Goal: Transaction & Acquisition: Subscribe to service/newsletter

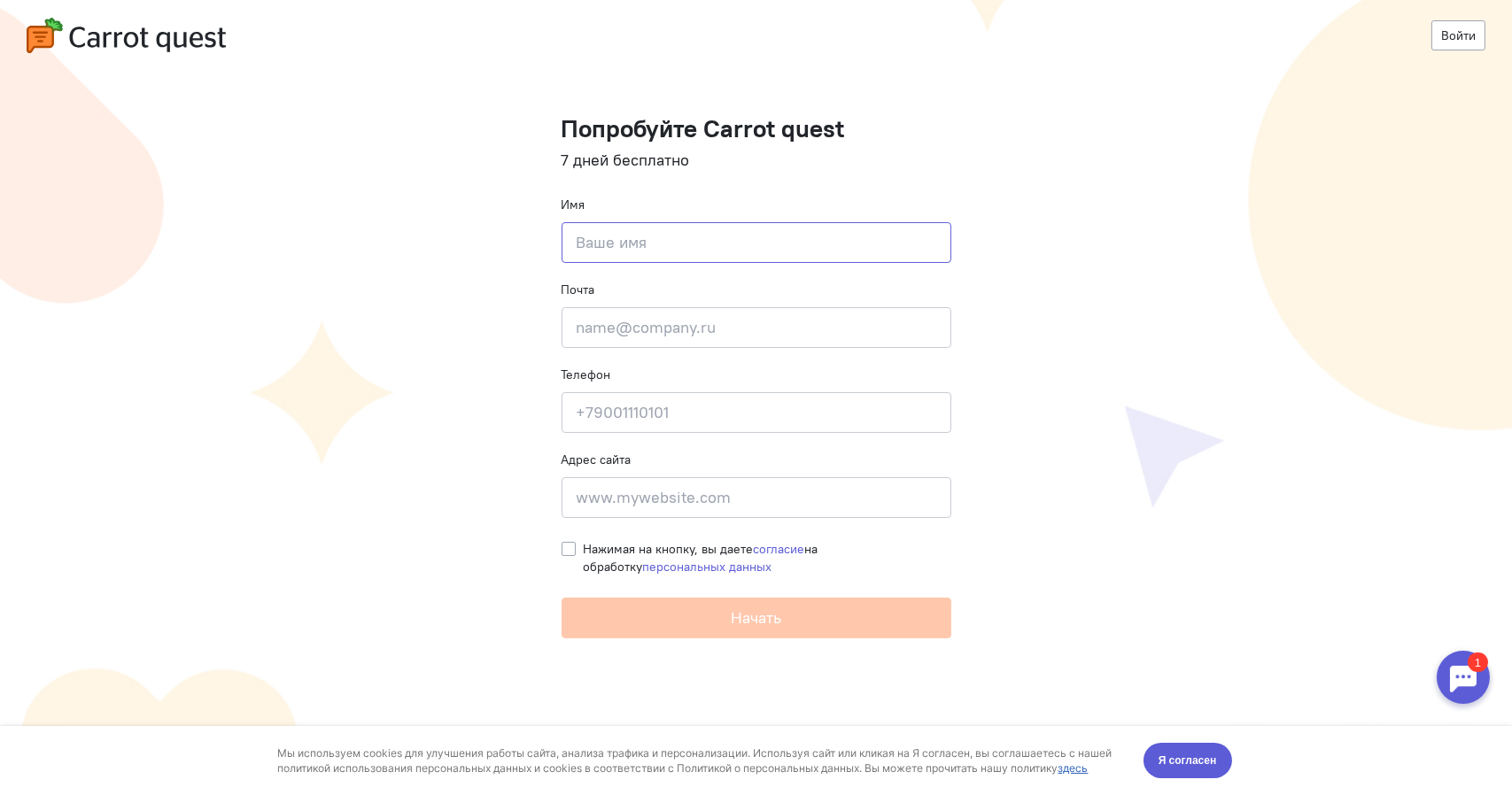
click at [676, 236] on input at bounding box center [756, 242] width 390 height 41
type input "иудлкь"
type input "л"
type input "3"
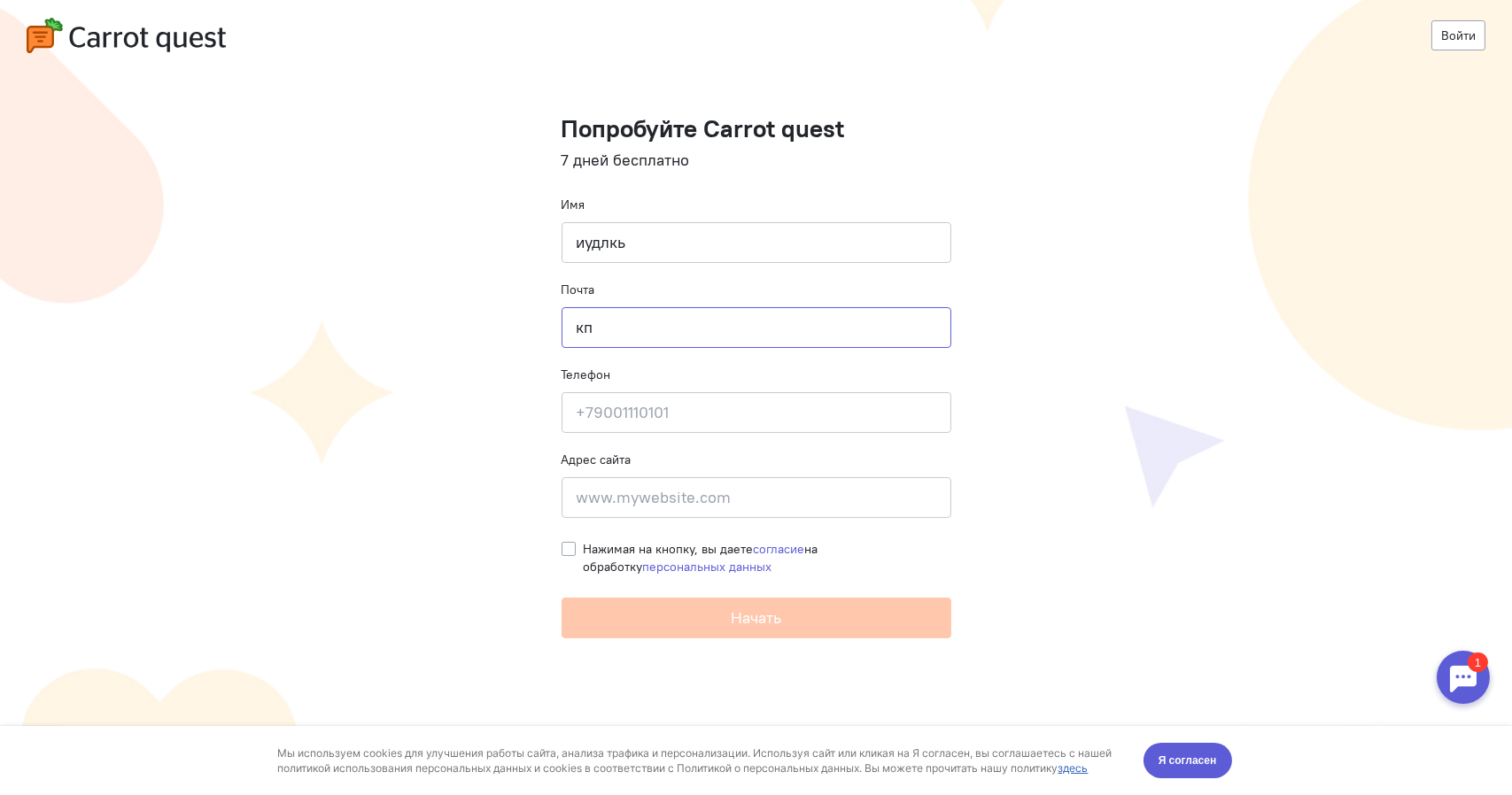
type input "к"
type input "S"
type input "ihkjjn@mail.ru"
type input "8"
type input "89999912913"
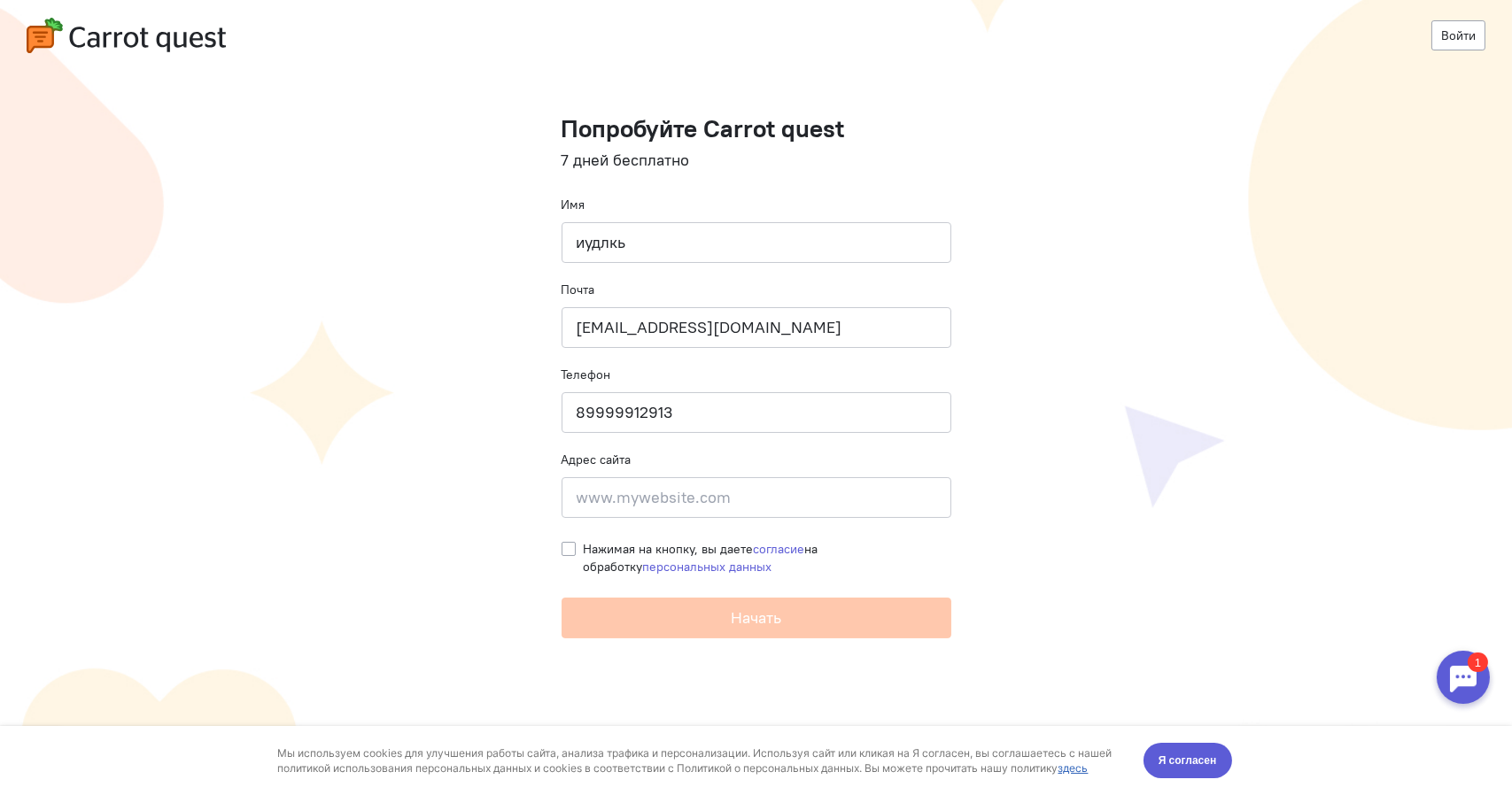
click at [584, 543] on label "Нажимая на кнопку, вы даете согласие на обработку персональных данных" at bounding box center [768, 558] width 368 height 36
click at [567, 543] on input "Нажимая на кнопку, вы даете согласие на обработку персональных данных" at bounding box center [569, 548] width 14 height 16
checkbox input "true"
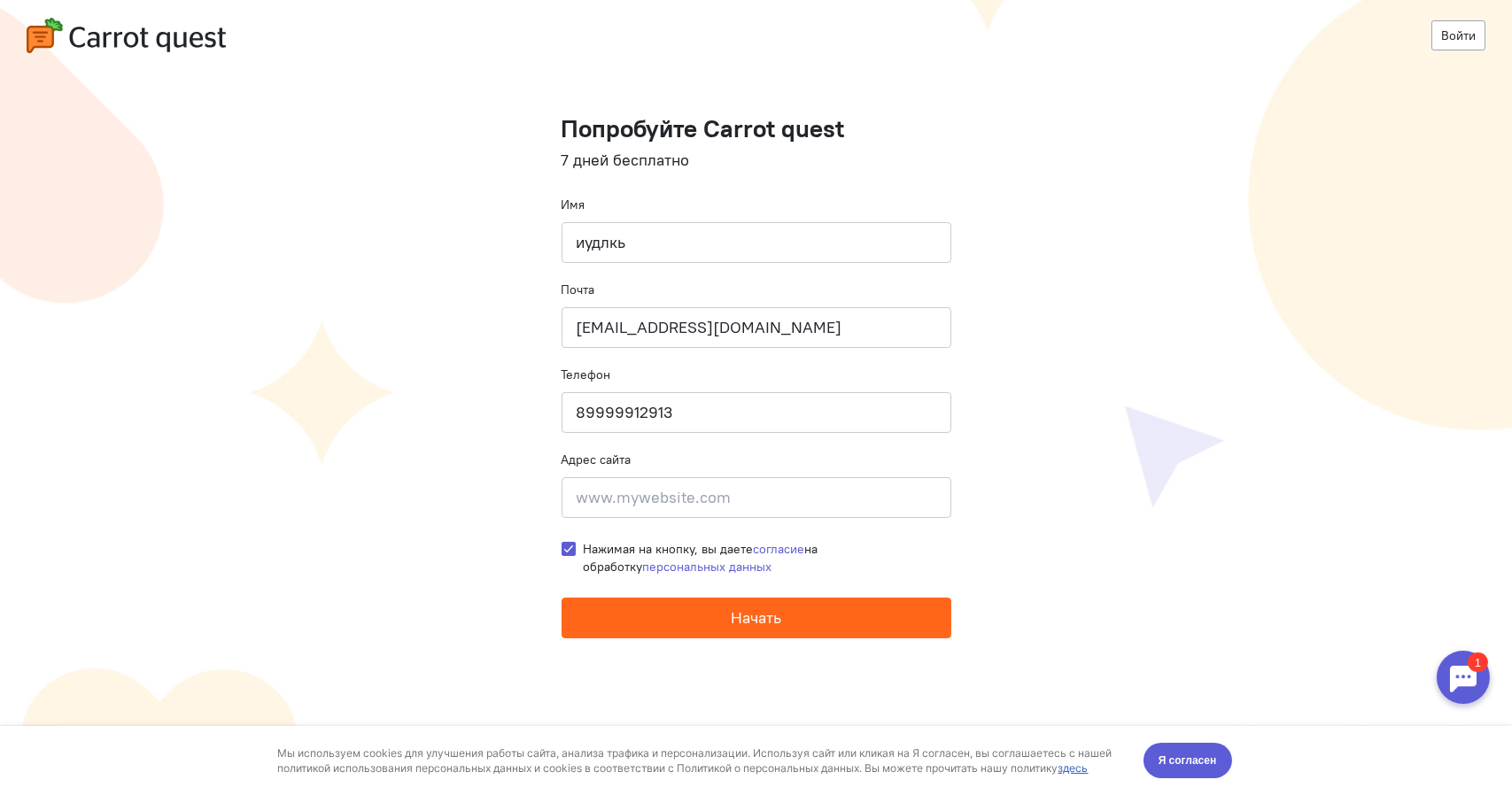
click at [678, 609] on button "Начать" at bounding box center [756, 618] width 390 height 41
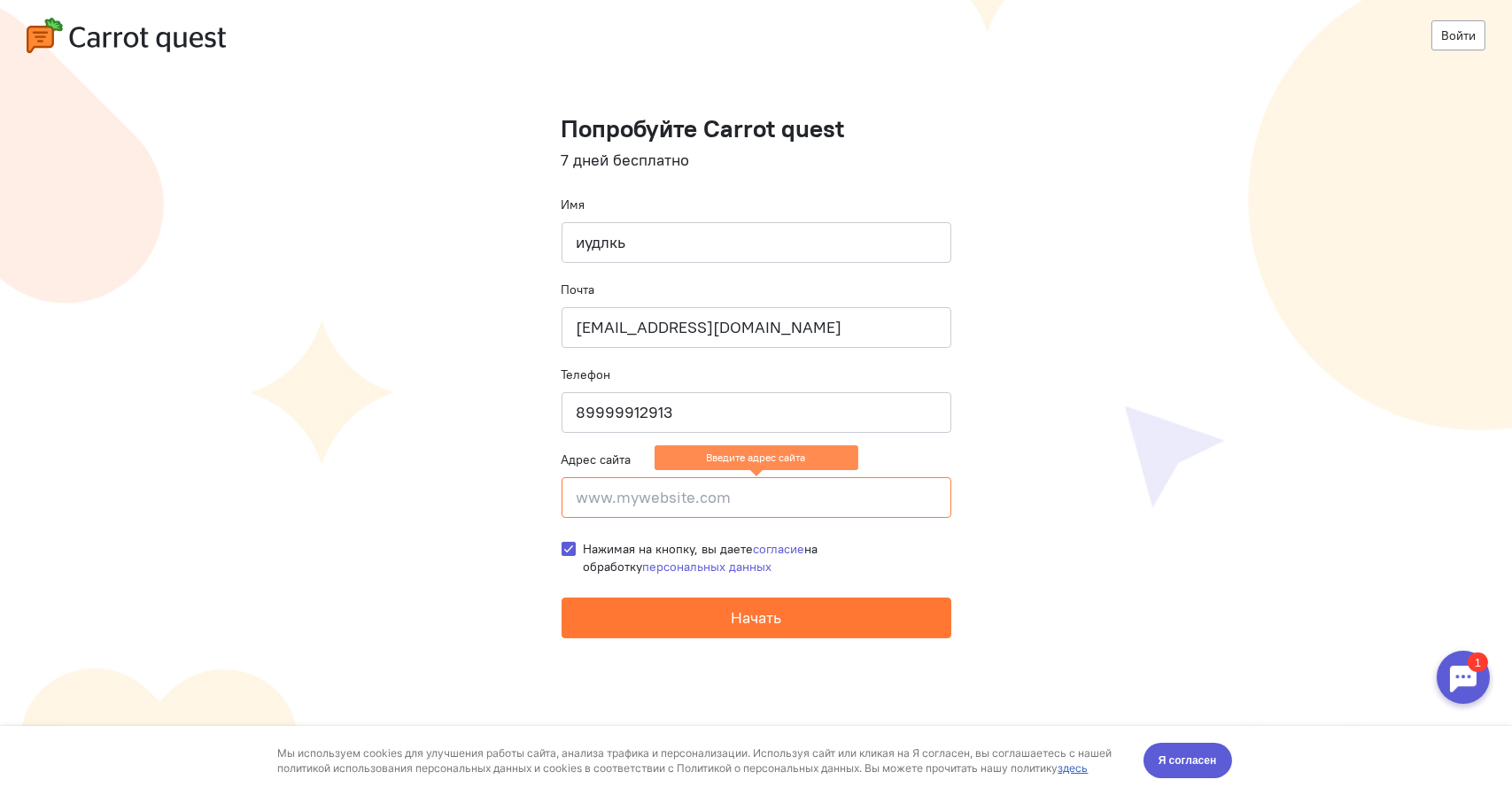
click at [685, 518] on form "Попробуйте Carrot quest 7 дней бесплатно Имя иудлкь Почта ihkjjn@mail.ru Телефо…" at bounding box center [756, 377] width 390 height 523
drag, startPoint x: 688, startPoint y: 507, endPoint x: 590, endPoint y: 288, distance: 239.9
click at [687, 505] on input at bounding box center [756, 497] width 390 height 41
drag, startPoint x: 698, startPoint y: 496, endPoint x: 704, endPoint y: 507, distance: 12.5
click at [698, 496] on input at bounding box center [756, 497] width 390 height 41
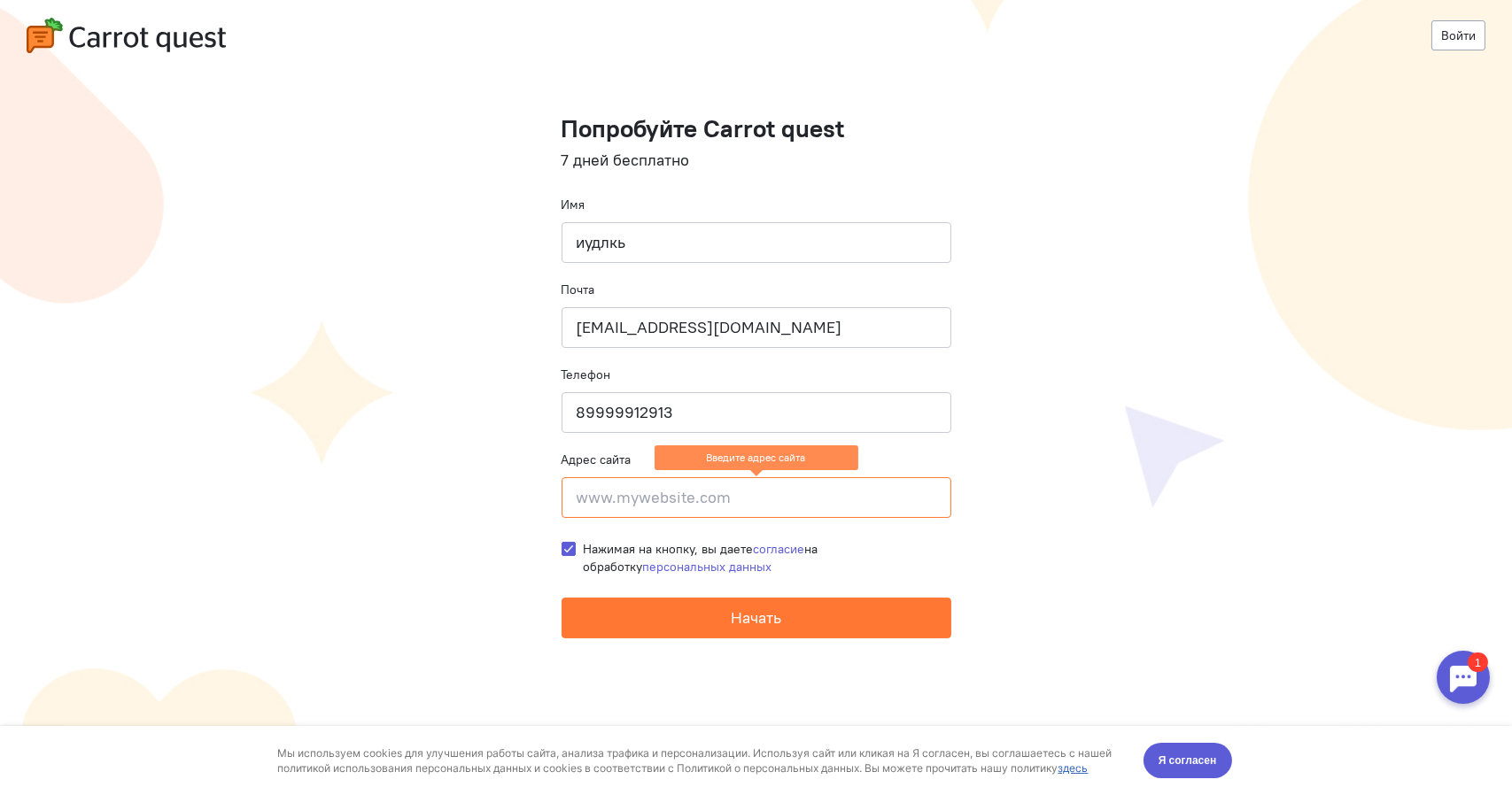
paste input "https://carrotquest.io/"
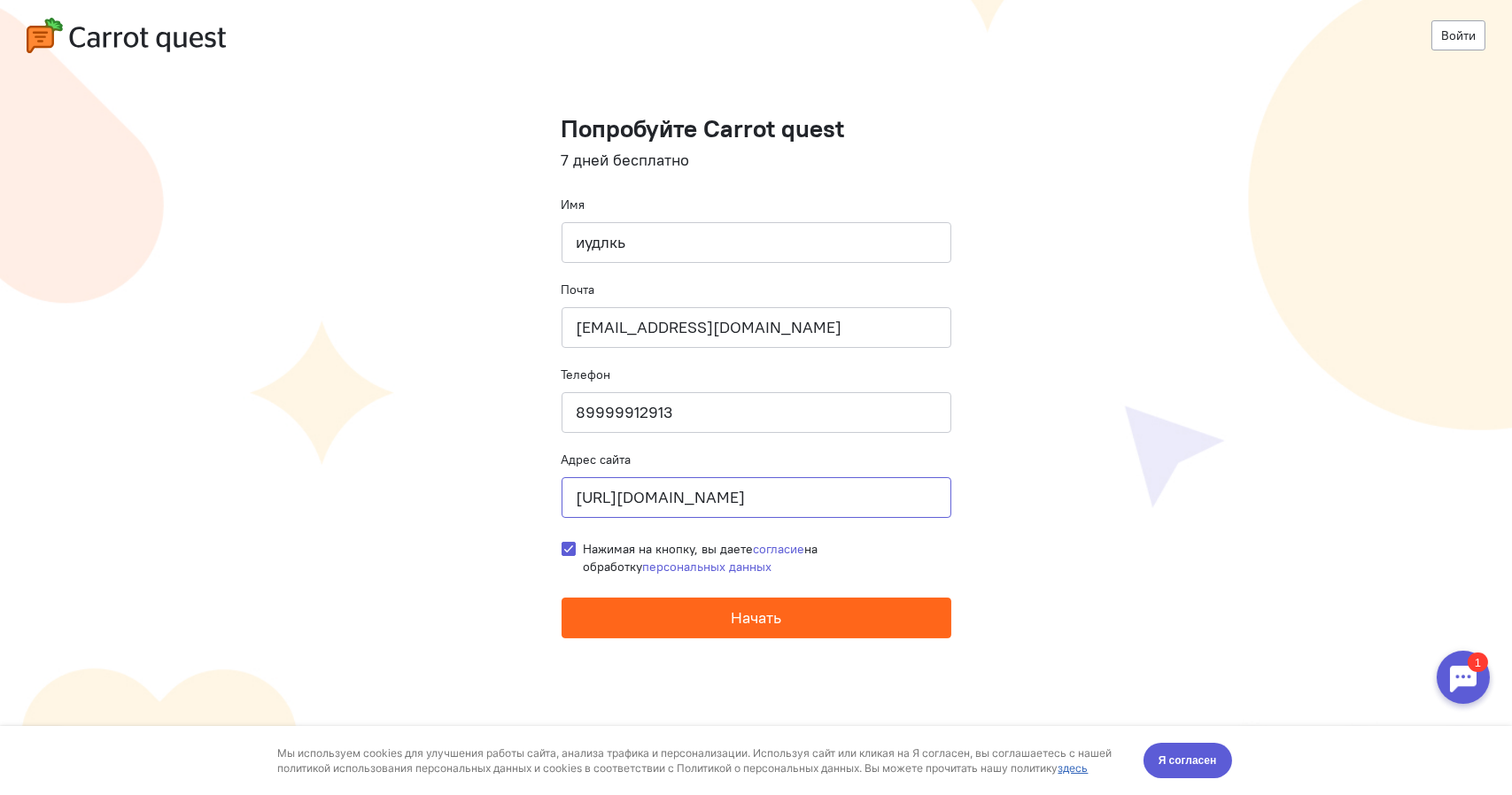
type input "https://carrotquest.io/"
click at [835, 617] on button "Начать" at bounding box center [756, 618] width 390 height 41
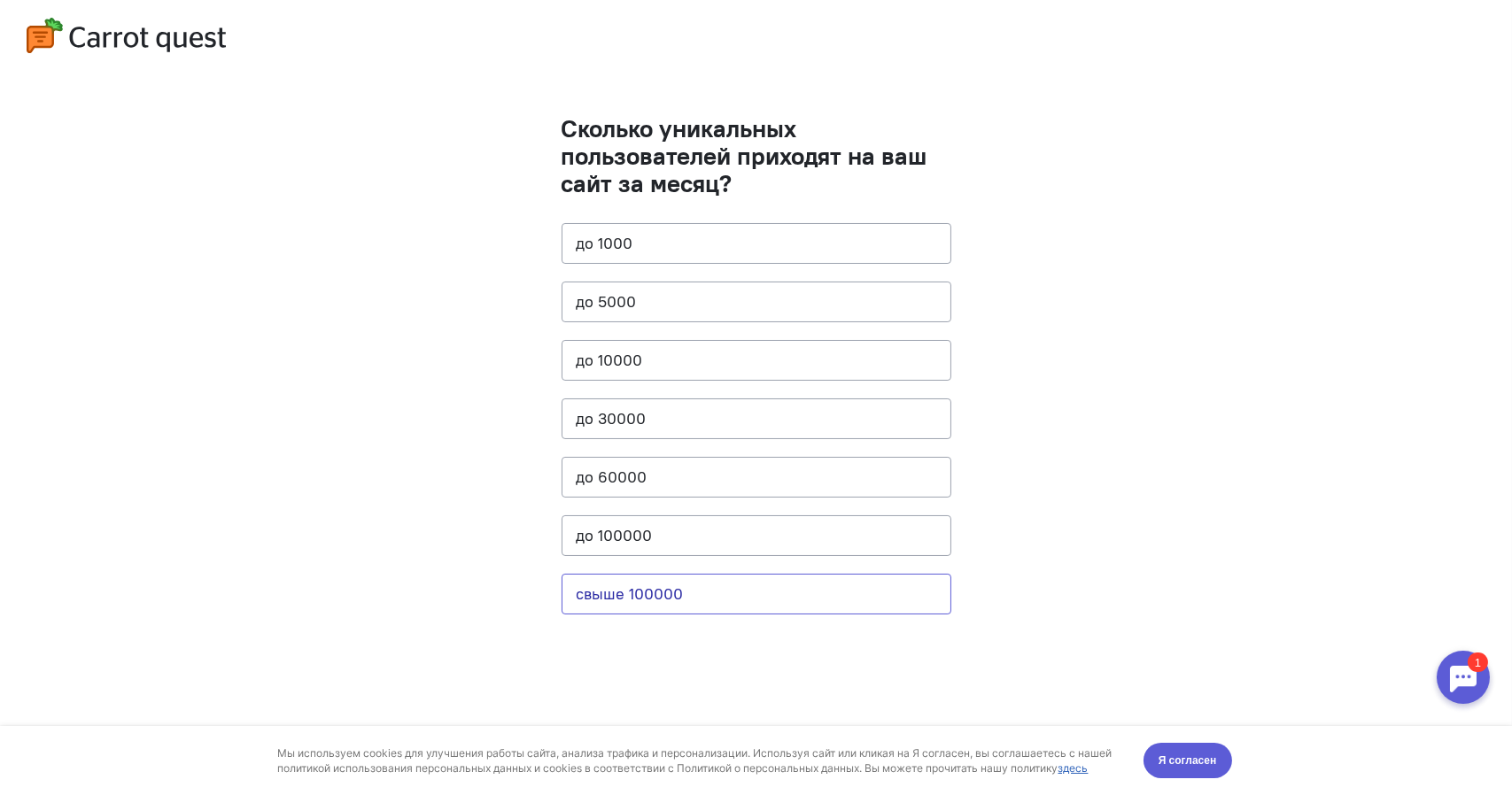
click at [666, 608] on button "свыше 100000" at bounding box center [756, 594] width 390 height 41
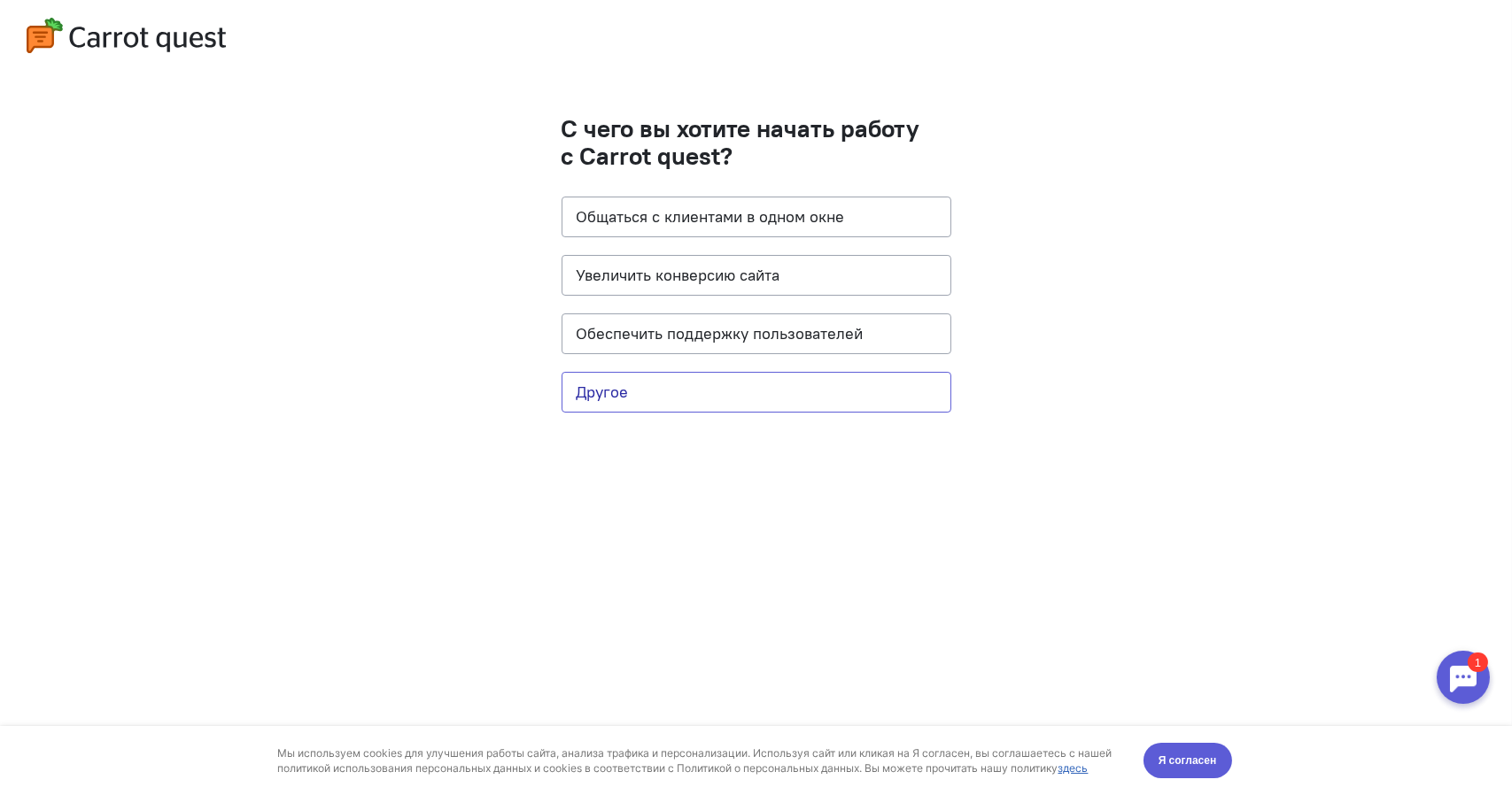
click at [656, 409] on button "Другое" at bounding box center [756, 393] width 390 height 41
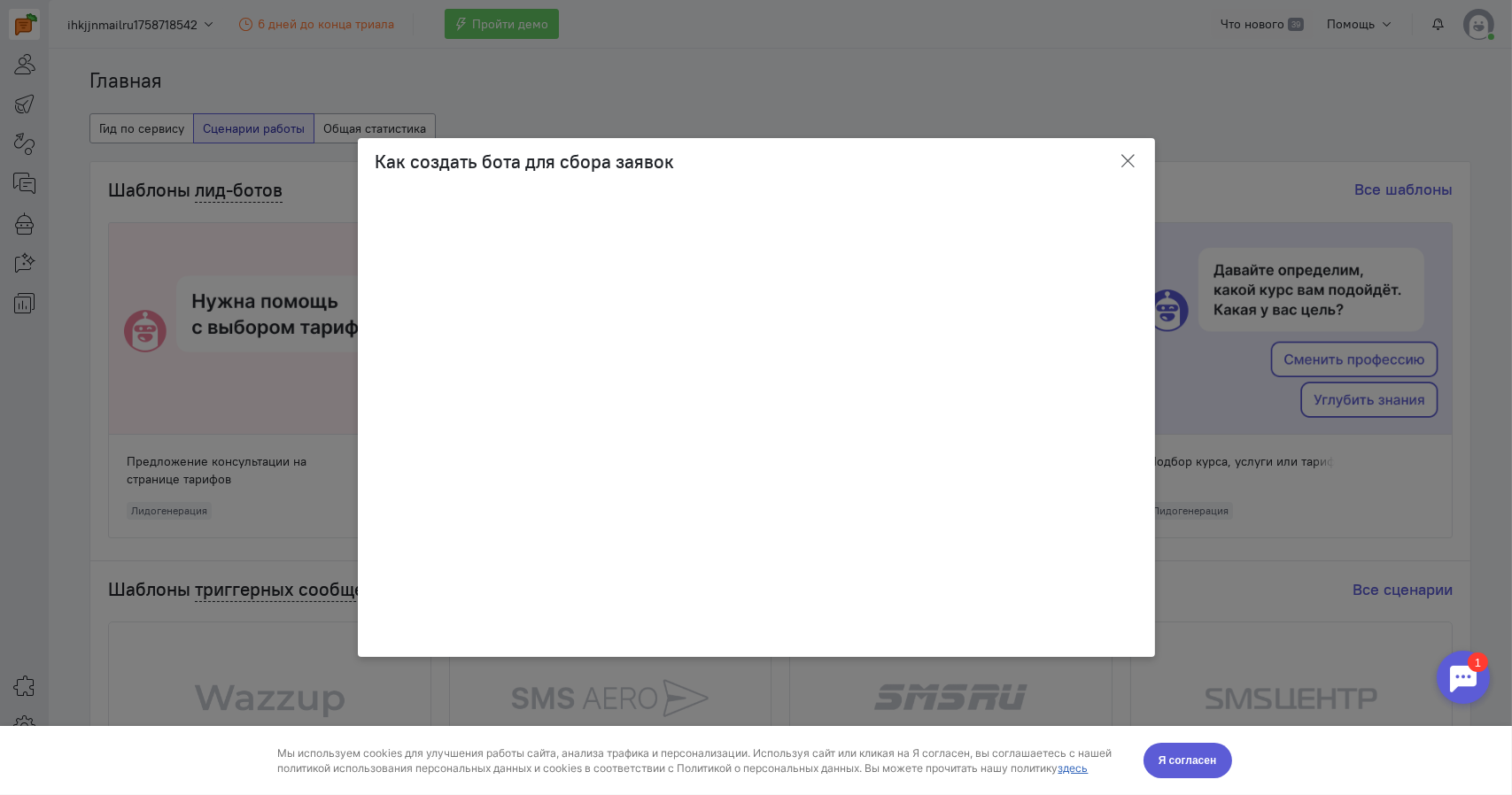
click at [1123, 165] on icon "button" at bounding box center [1128, 161] width 18 height 18
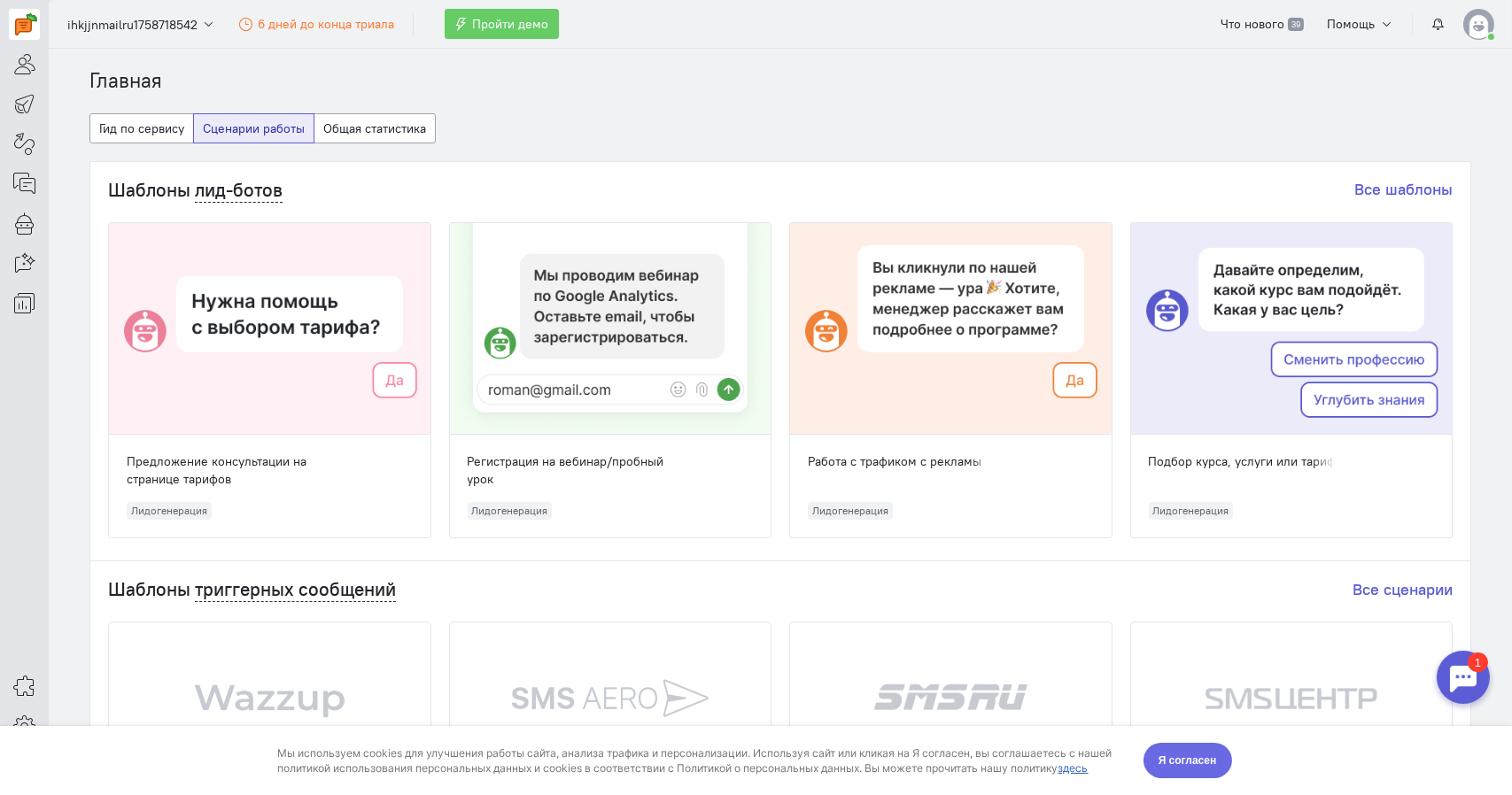
click at [1204, 750] on button "Я согласен" at bounding box center [1188, 760] width 89 height 36
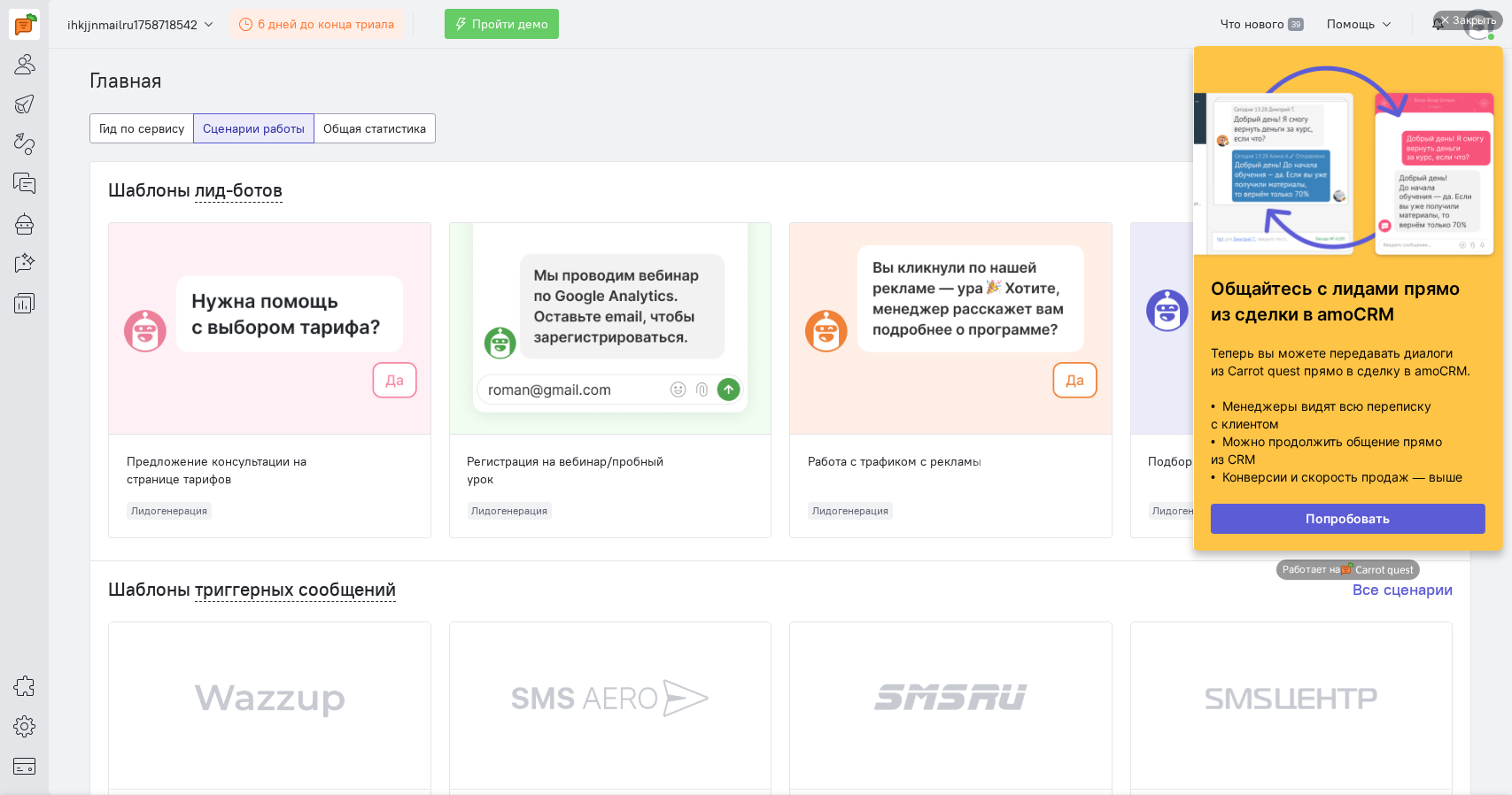
click at [353, 28] on span "6 дней до конца триала" at bounding box center [326, 24] width 137 height 16
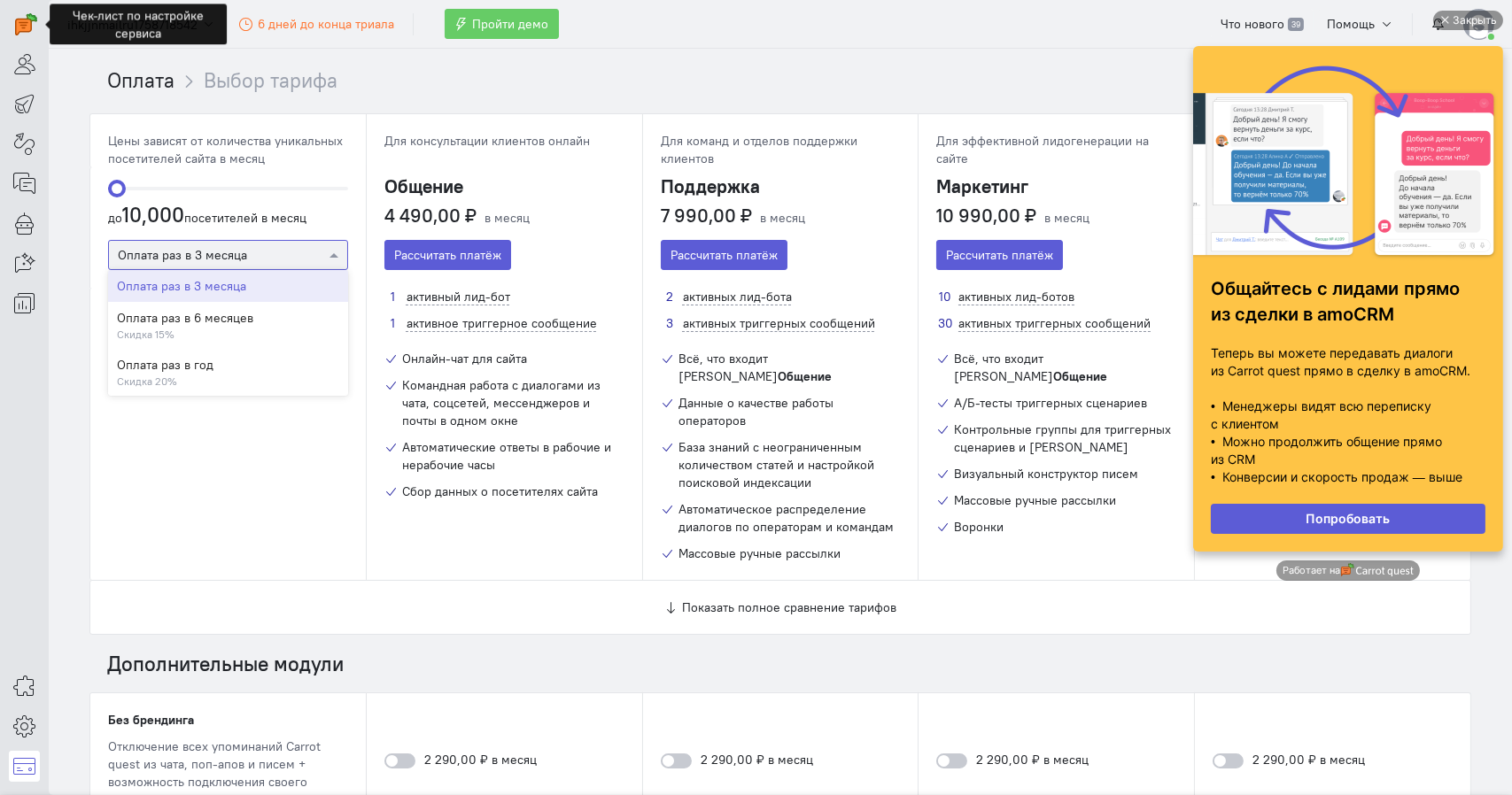
click at [261, 254] on div at bounding box center [228, 254] width 238 height 18
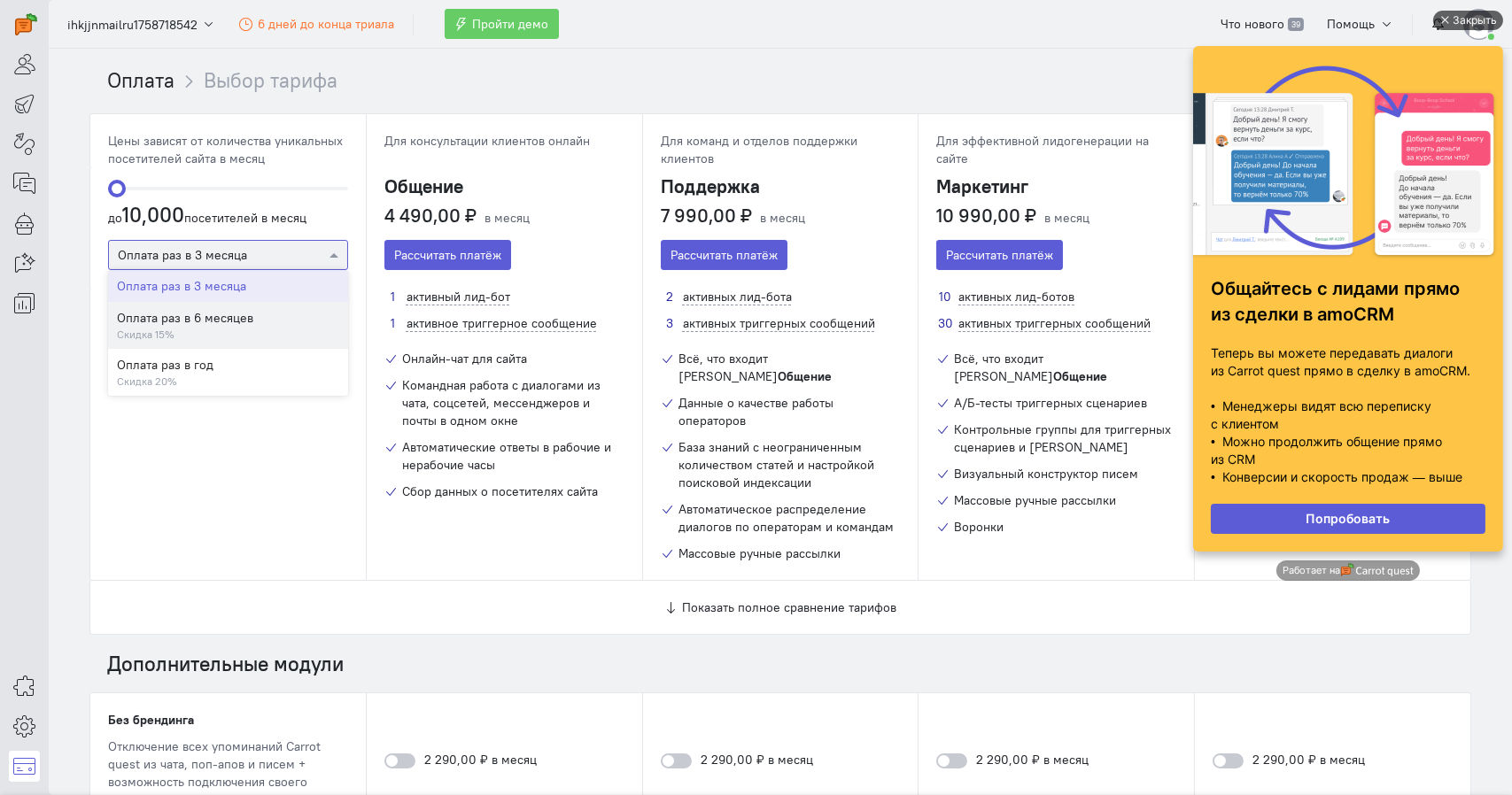
click at [1476, 15] on div "Закрыть" at bounding box center [1474, 20] width 44 height 20
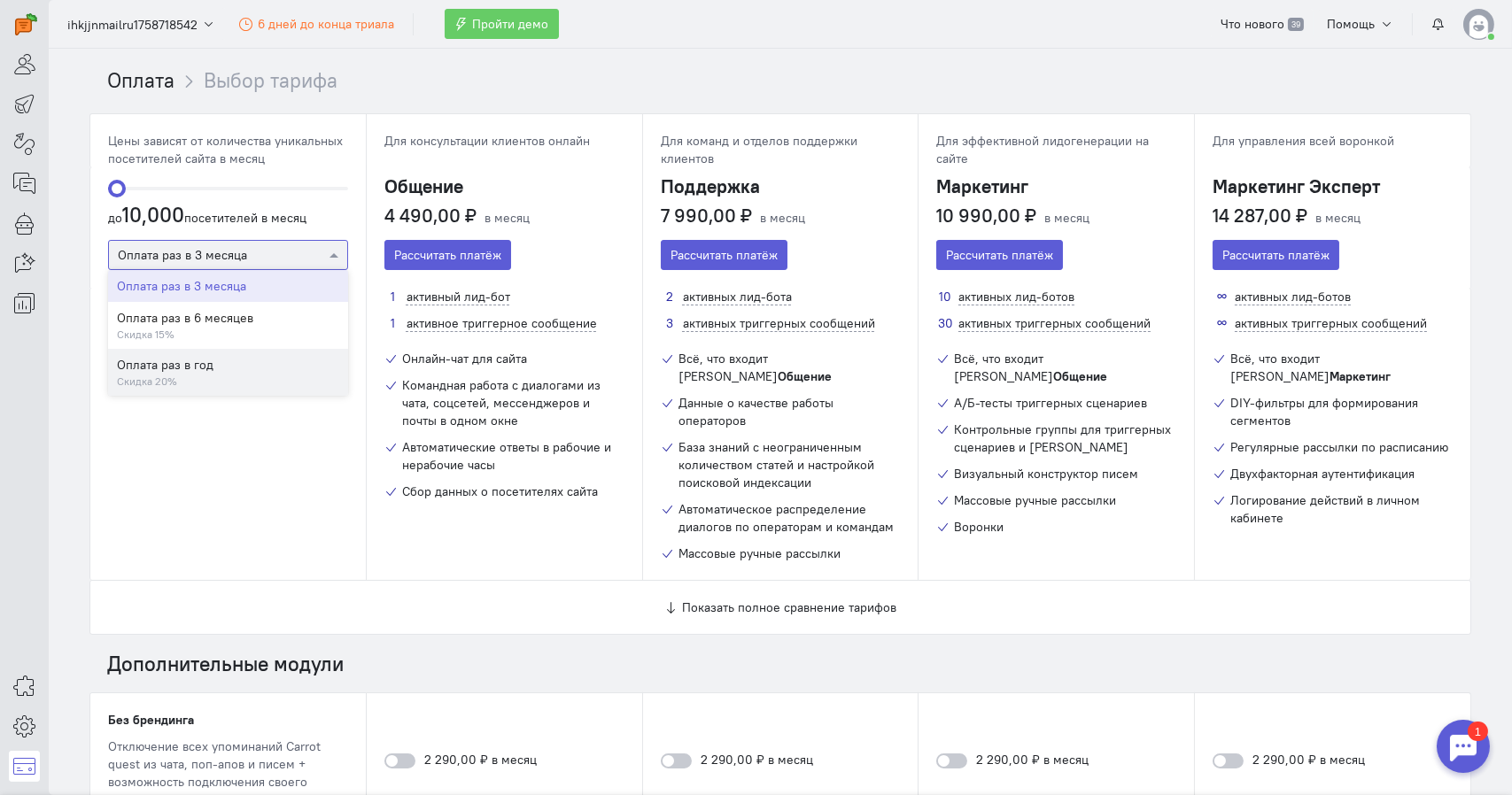
click at [1465, 747] on div at bounding box center [1462, 746] width 53 height 53
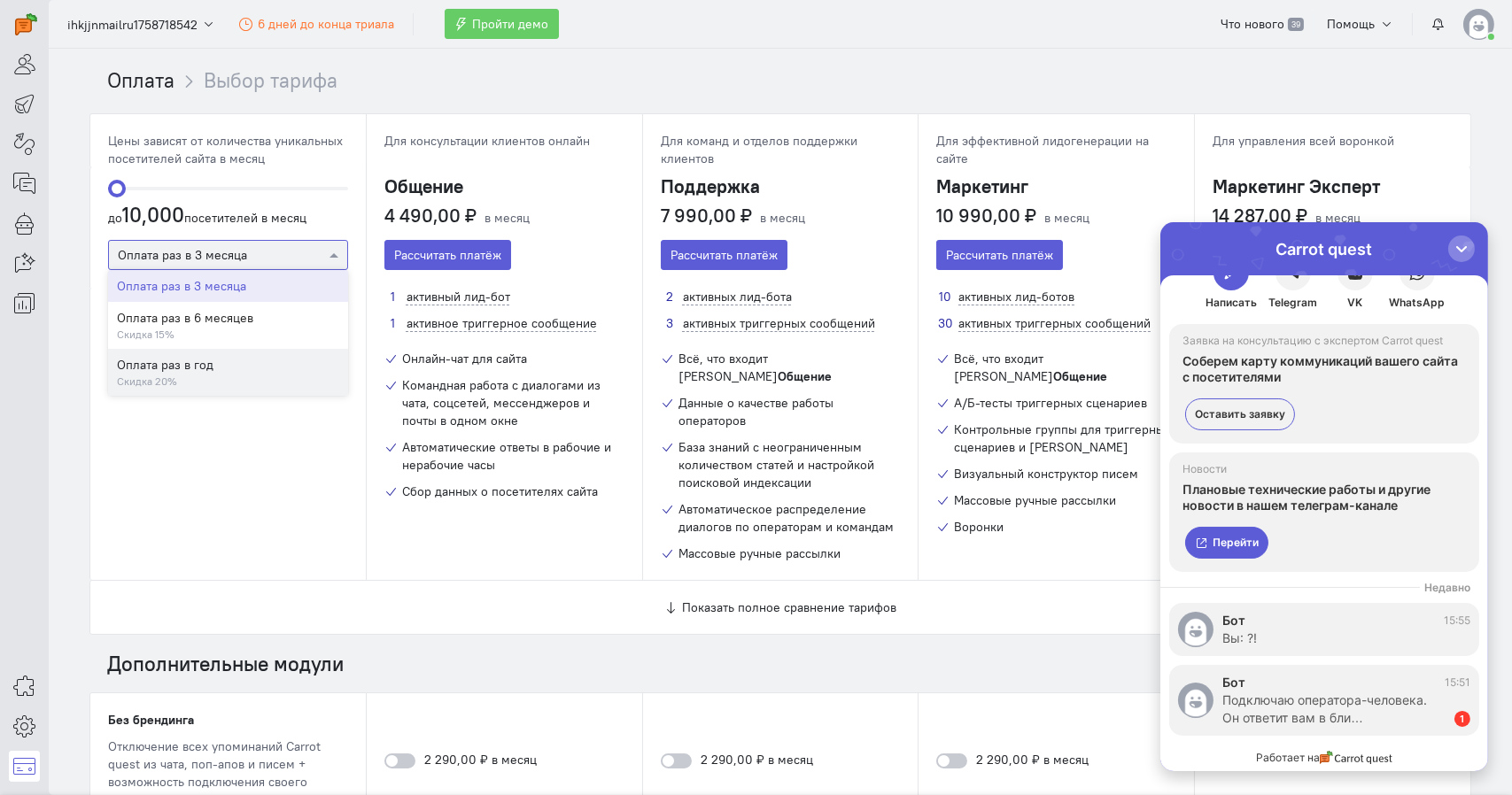
scroll to position [37, 0]
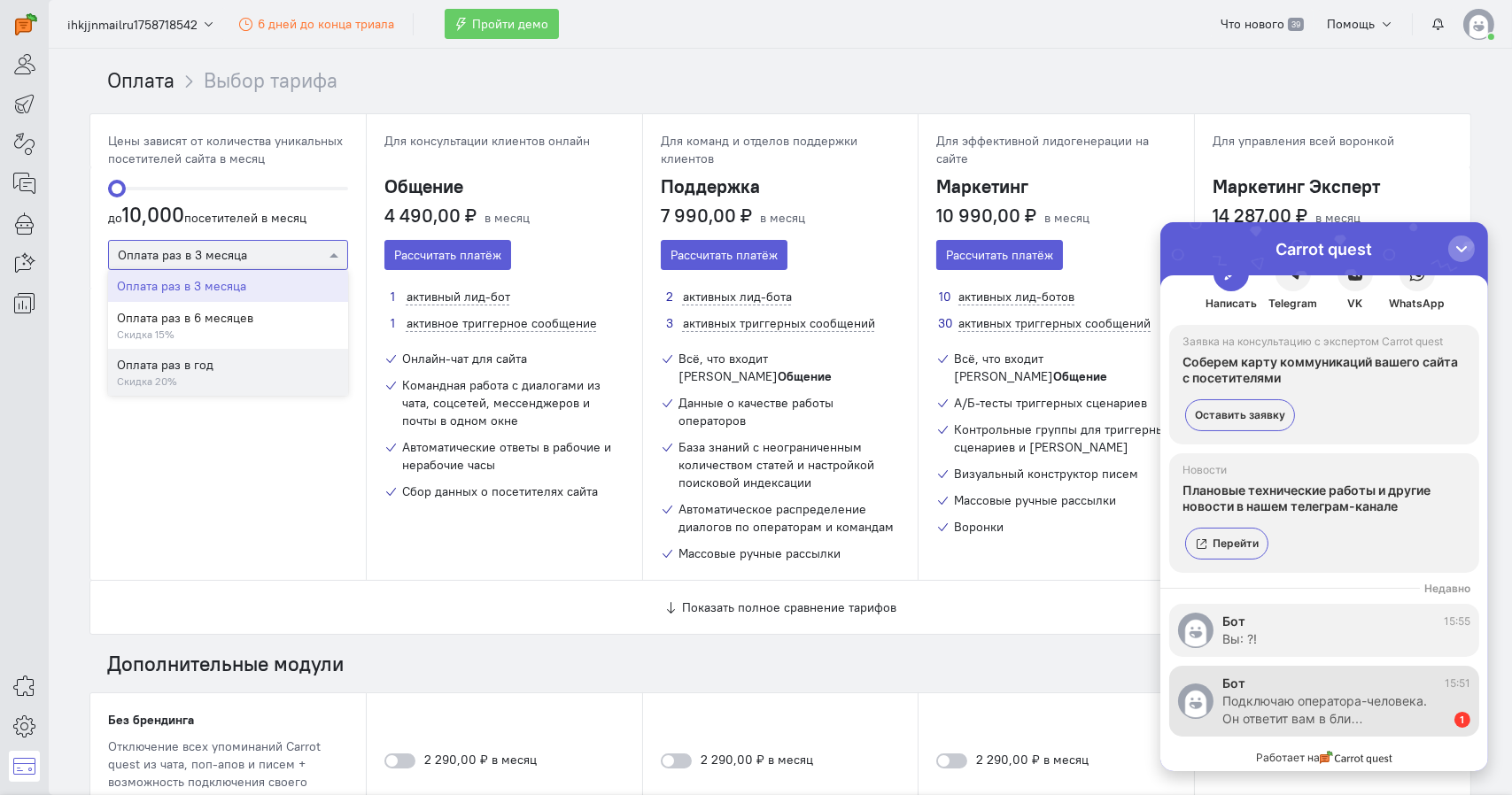
click at [1345, 719] on div "Подключаю оператора-человека. Он ответит вам в бли…" at bounding box center [1328, 710] width 214 height 36
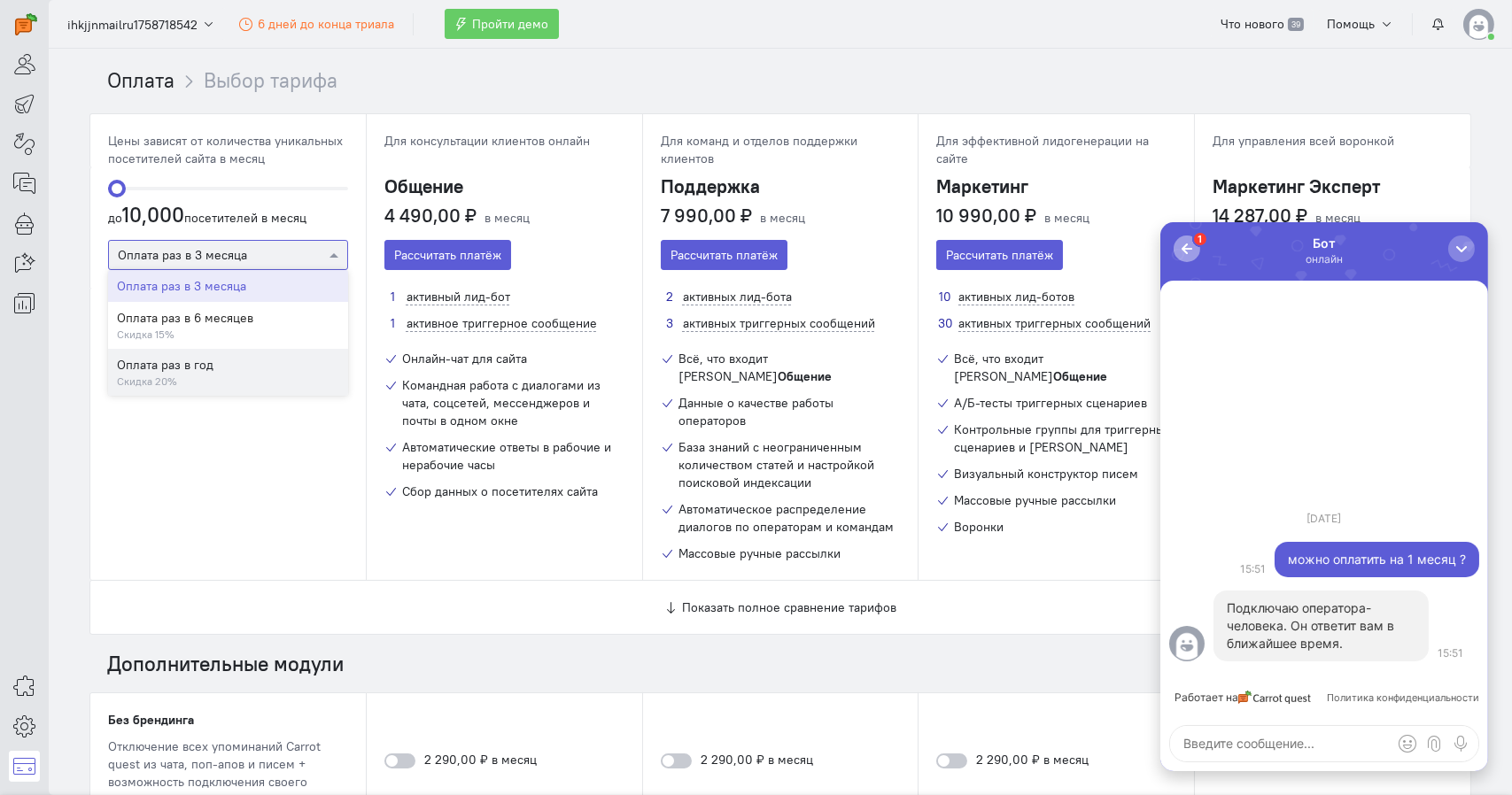
click at [1177, 245] on div "button" at bounding box center [1186, 248] width 18 height 18
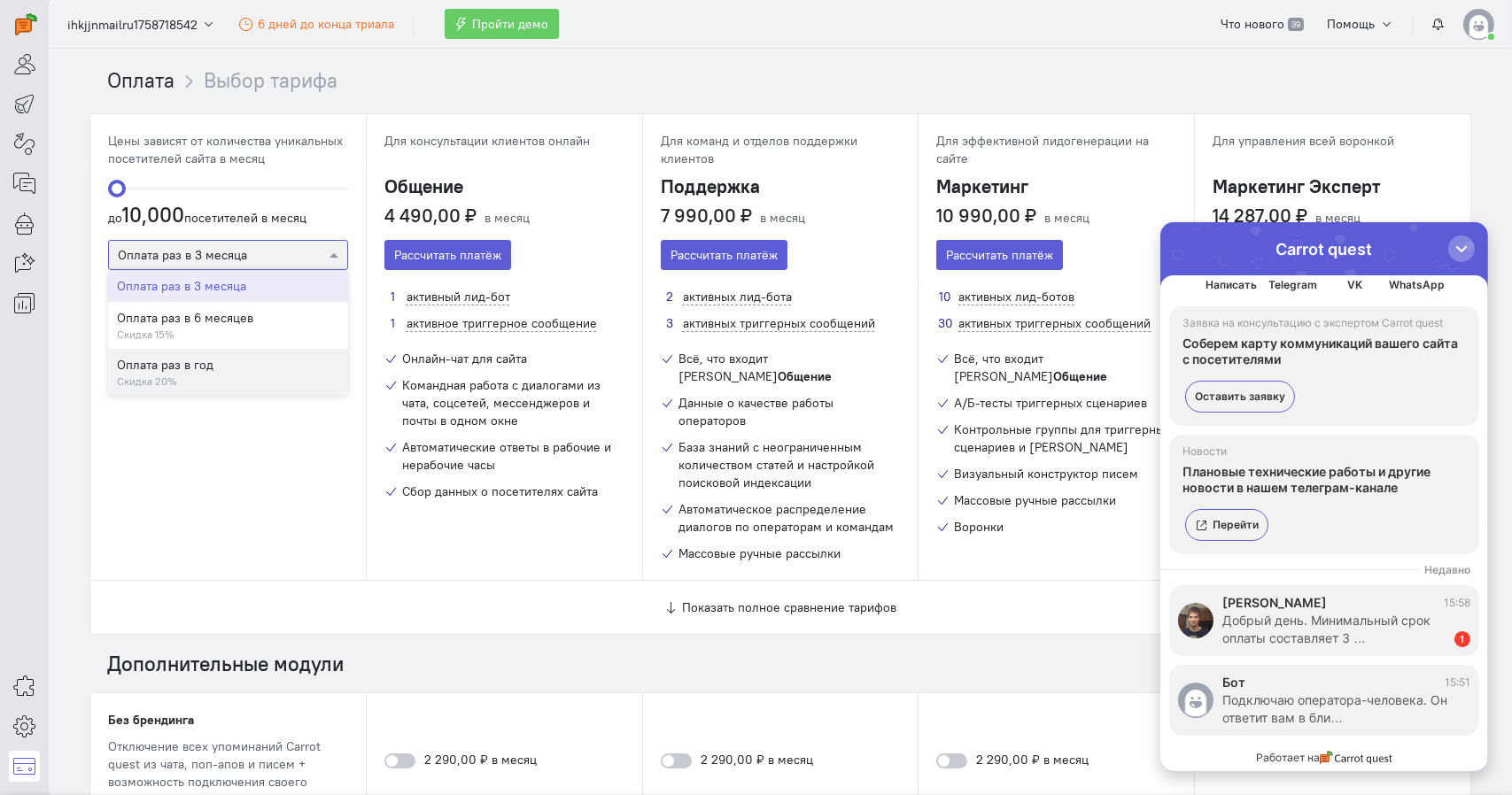
scroll to position [55, 0]
click at [1329, 648] on div "[PERSON_NAME] 15:58 Добрый день. Минимальный срок оплаты составляет 3 … 1" at bounding box center [1323, 621] width 310 height 71
